Goal: Find specific page/section: Find specific page/section

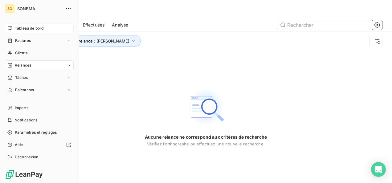
click at [9, 30] on icon at bounding box center [9, 28] width 5 height 5
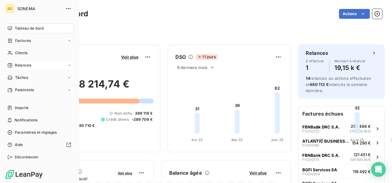
click at [18, 66] on span "Relances" at bounding box center [23, 66] width 16 height 6
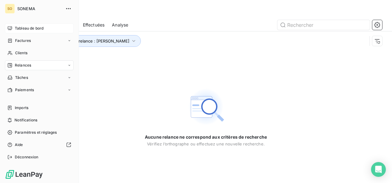
click at [25, 30] on span "Tableau de bord" at bounding box center [29, 29] width 29 height 6
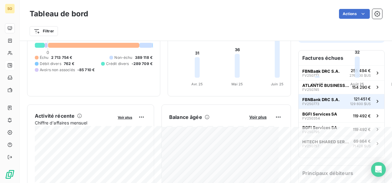
scroll to position [62, 0]
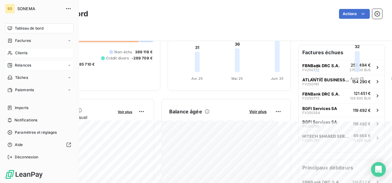
click at [26, 55] on span "Clients" at bounding box center [21, 53] width 12 height 6
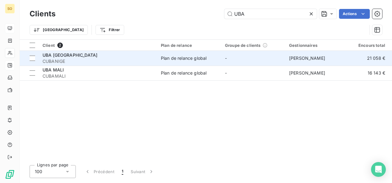
type input "UBA"
click at [78, 53] on span "UBA [GEOGRAPHIC_DATA]" at bounding box center [70, 54] width 55 height 5
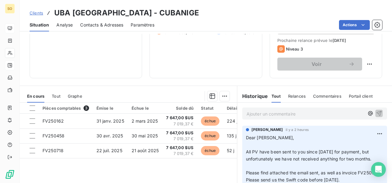
scroll to position [123, 0]
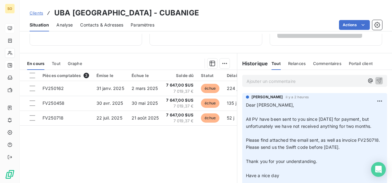
click at [253, 80] on p "Ajouter un commentaire ﻿" at bounding box center [305, 81] width 118 height 8
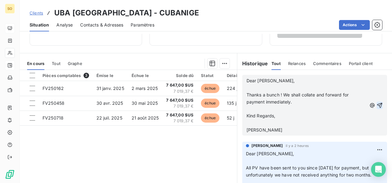
click at [376, 105] on icon "button" at bounding box center [379, 105] width 6 height 6
